Goal: Transaction & Acquisition: Book appointment/travel/reservation

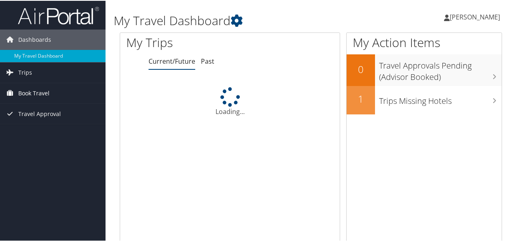
click at [29, 89] on span "Book Travel" at bounding box center [33, 92] width 31 height 20
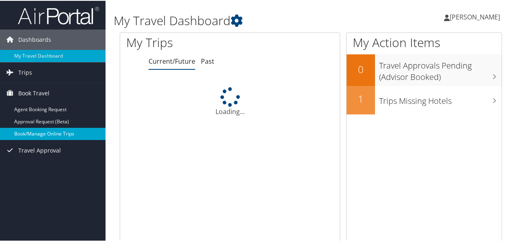
click at [35, 129] on link "Book/Manage Online Trips" at bounding box center [53, 133] width 106 height 12
